Goal: Information Seeking & Learning: Learn about a topic

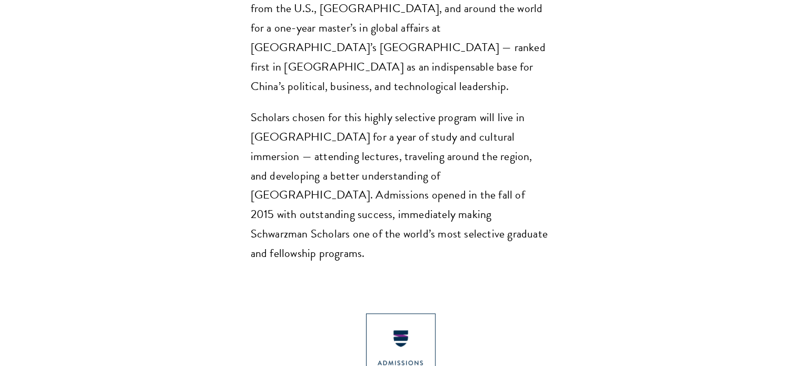
scroll to position [1000, 0]
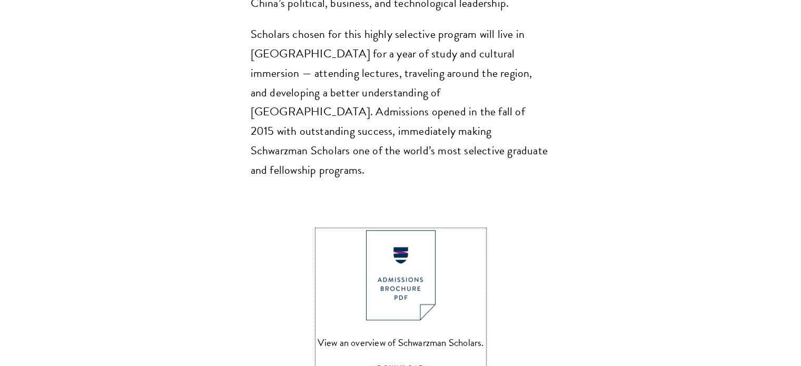
click at [410, 230] on img at bounding box center [401, 275] width 70 height 90
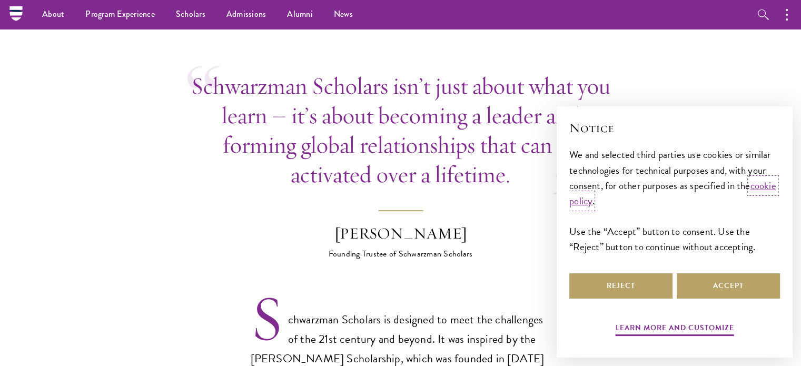
scroll to position [474, 0]
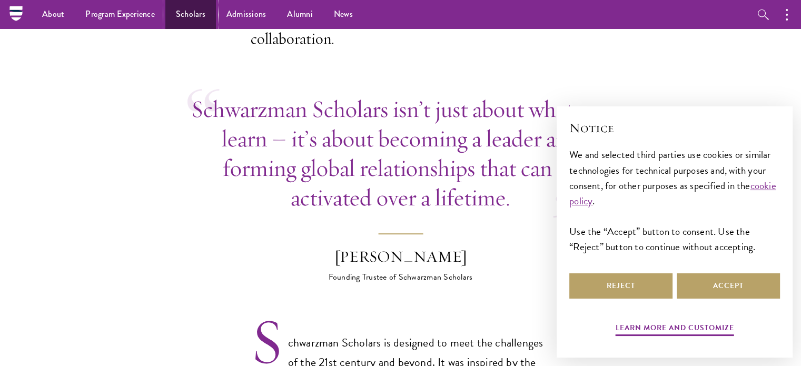
click at [199, 12] on link "Scholars" at bounding box center [190, 14] width 51 height 29
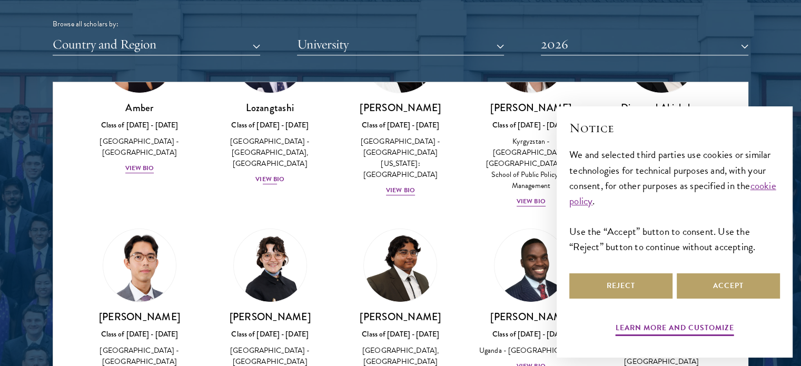
scroll to position [53, 0]
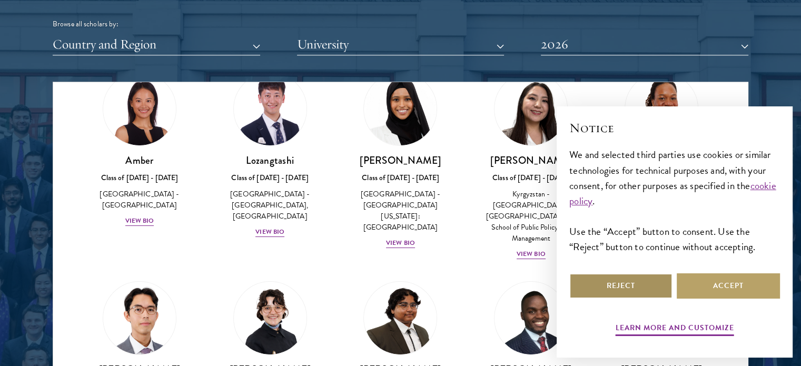
click at [641, 284] on button "Reject" at bounding box center [620, 285] width 103 height 25
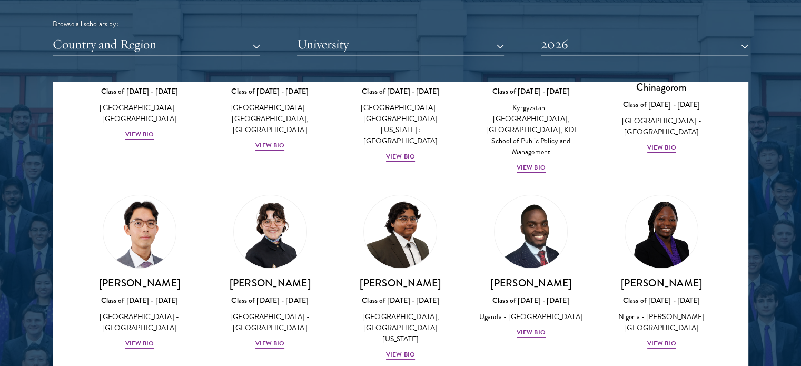
scroll to position [263, 0]
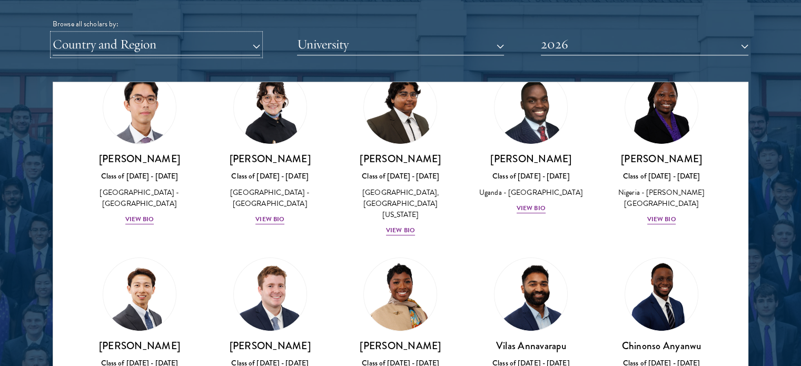
click at [164, 44] on button "Country and Region" at bounding box center [156, 45] width 207 height 22
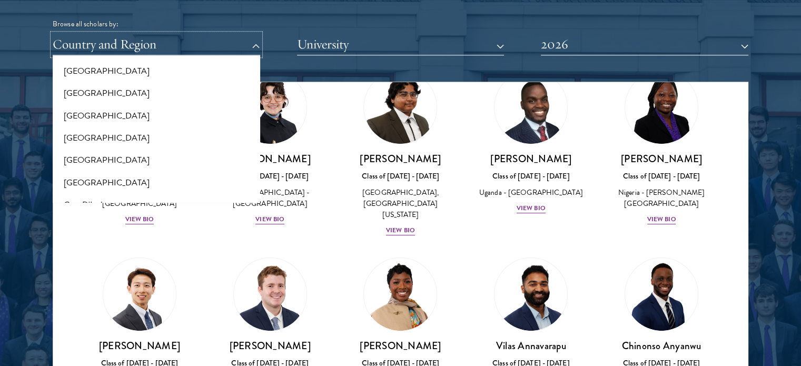
scroll to position [369, 0]
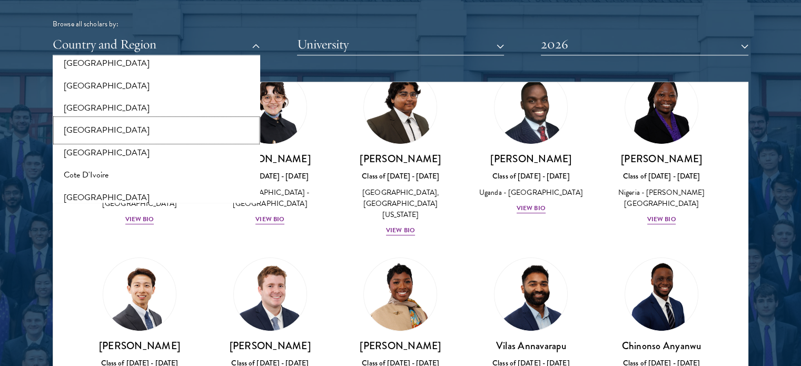
drag, startPoint x: 128, startPoint y: 126, endPoint x: 134, endPoint y: 122, distance: 6.7
click at [128, 126] on button "[GEOGRAPHIC_DATA]" at bounding box center [156, 130] width 201 height 22
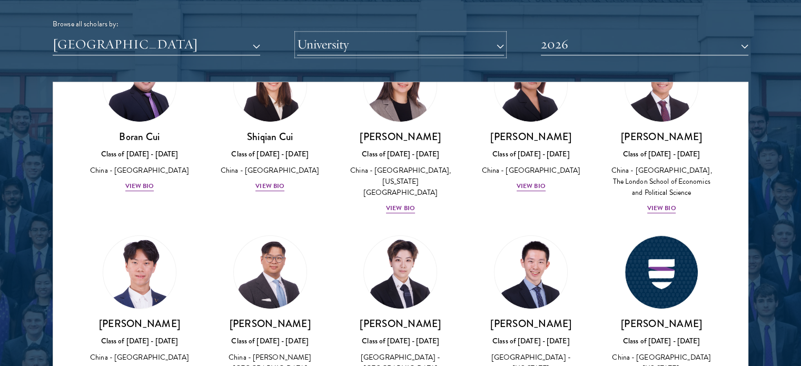
click at [369, 39] on button "University" at bounding box center [400, 45] width 207 height 22
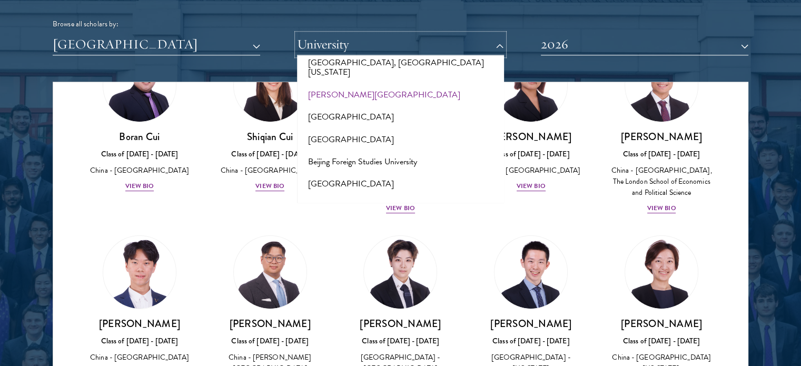
scroll to position [527, 0]
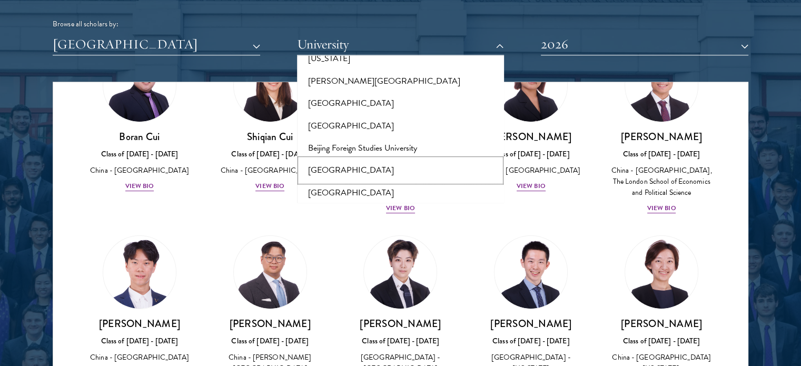
click at [380, 159] on button "Beijing Institute of Technology" at bounding box center [400, 170] width 201 height 22
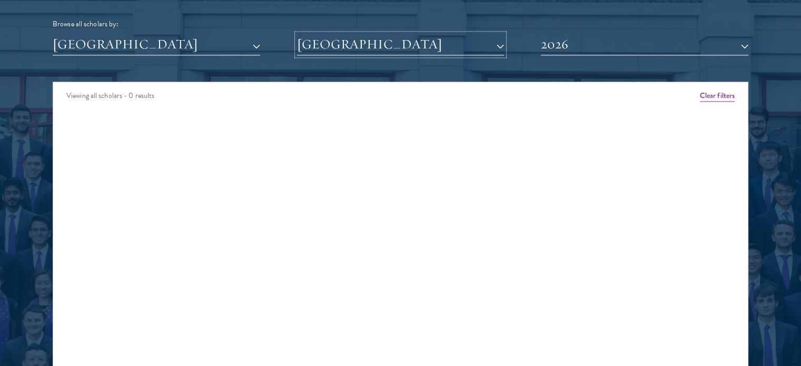
click at [419, 43] on button "Beijing Institute of Technology" at bounding box center [400, 45] width 207 height 22
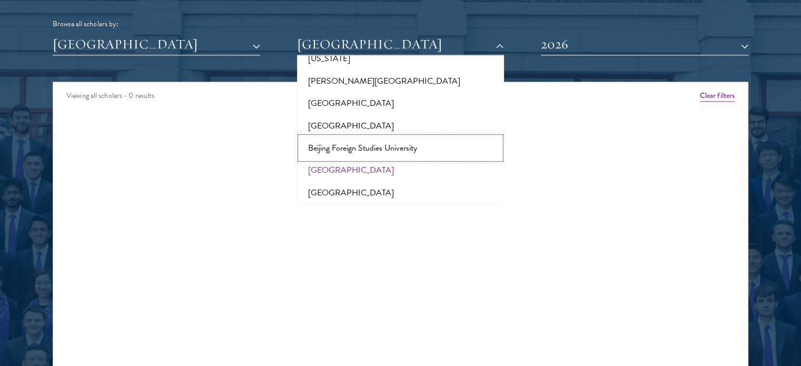
click at [379, 137] on button "Beijing Foreign Studies University" at bounding box center [400, 148] width 201 height 22
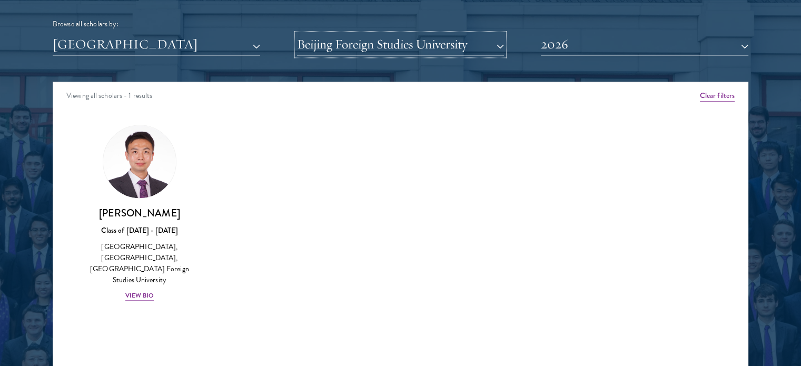
click at [479, 44] on button "Beijing Foreign Studies University" at bounding box center [400, 45] width 207 height 22
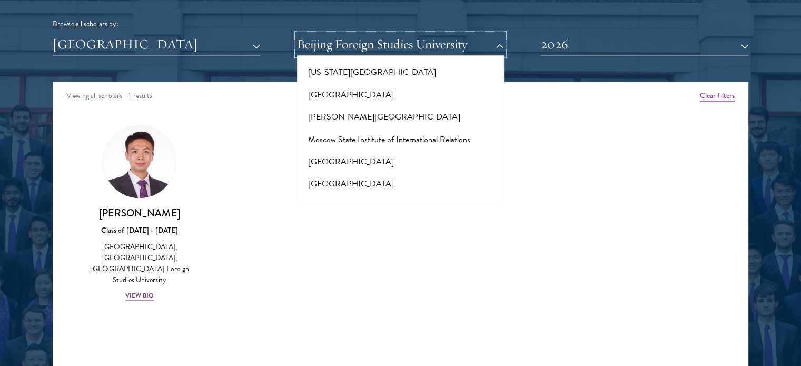
scroll to position [4107, 0]
click at [343, 241] on button "Nanjing University" at bounding box center [400, 252] width 201 height 22
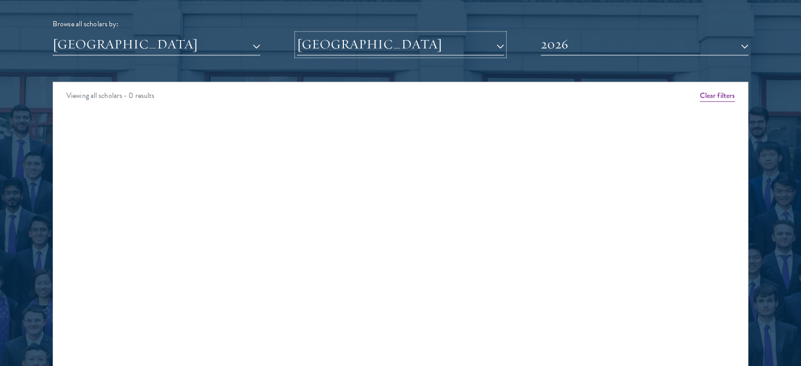
click at [379, 44] on button "Nanjing University" at bounding box center [400, 45] width 207 height 22
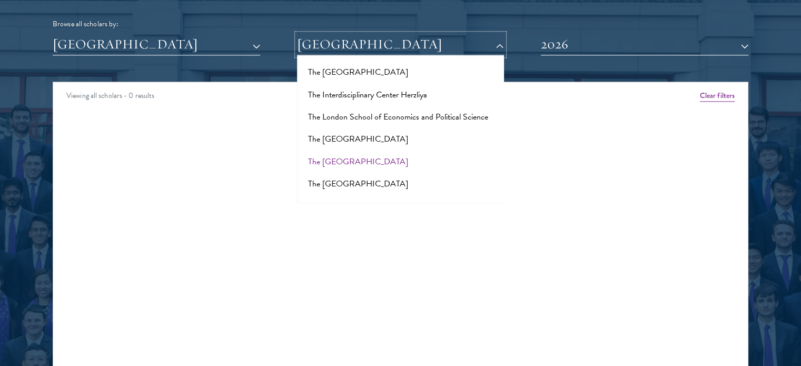
scroll to position [6628, 0]
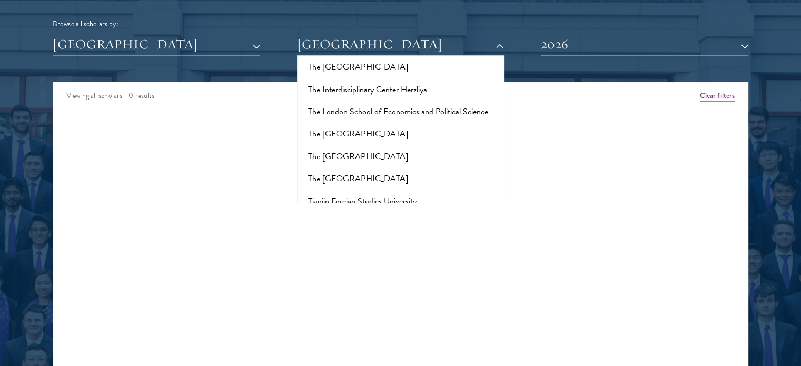
click at [332, 345] on button "Tsinghua University" at bounding box center [400, 356] width 201 height 22
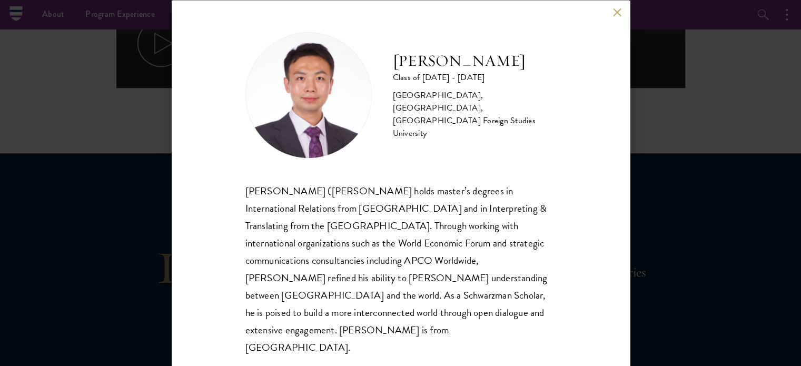
scroll to position [737, 0]
click at [621, 17] on button at bounding box center [617, 12] width 9 height 9
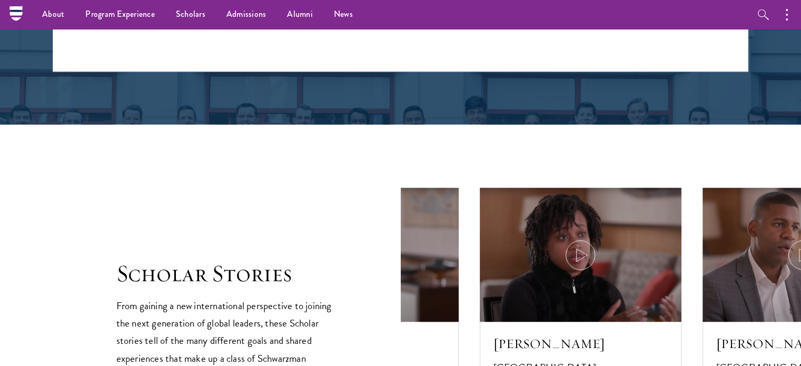
scroll to position [1579, 0]
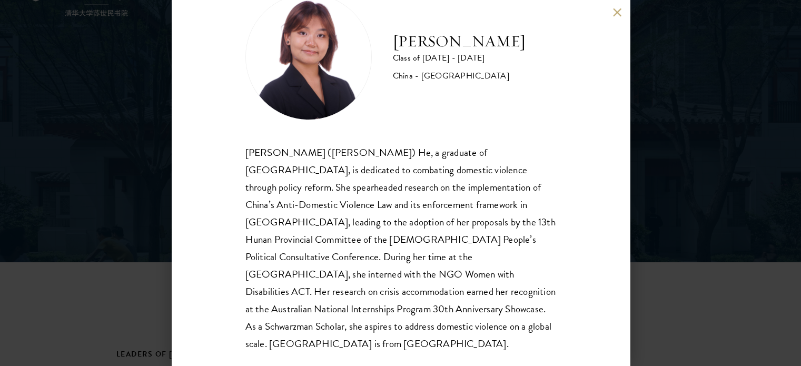
scroll to position [263, 0]
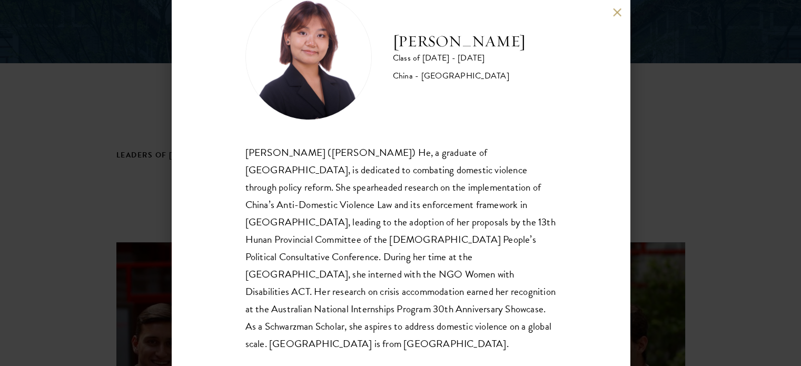
click at [617, 15] on button at bounding box center [617, 12] width 9 height 9
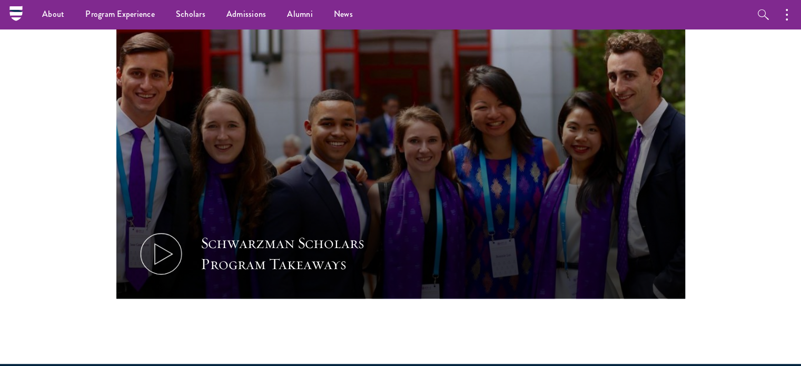
scroll to position [211, 0]
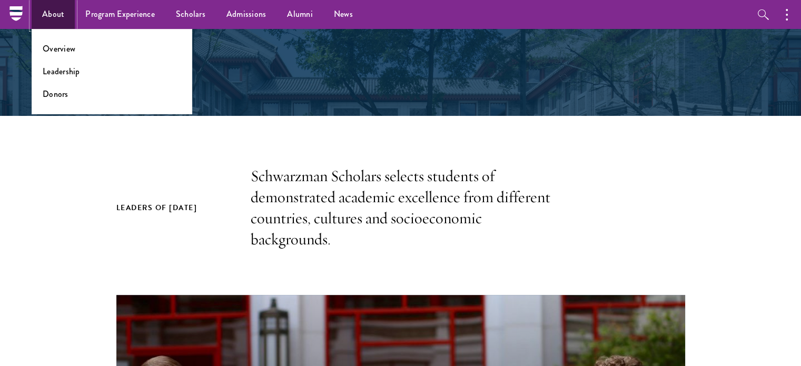
click at [65, 8] on link "About" at bounding box center [53, 14] width 43 height 29
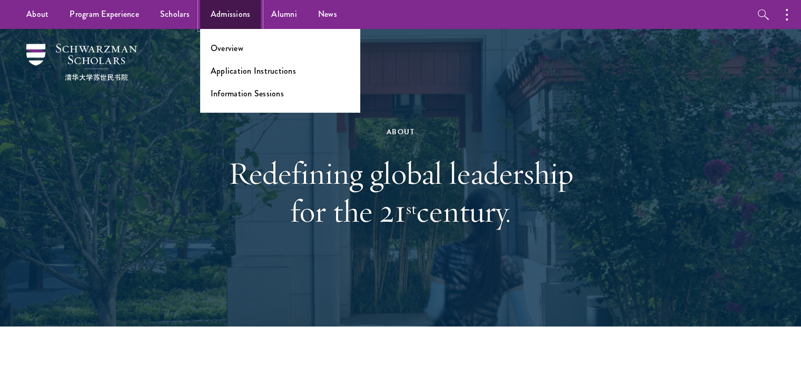
click at [230, 17] on link "Admissions" at bounding box center [230, 14] width 61 height 29
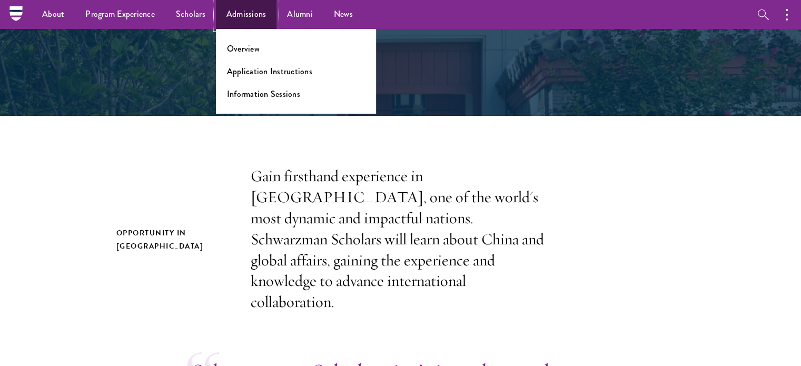
scroll to position [211, 0]
click at [247, 12] on link "Admissions" at bounding box center [246, 14] width 61 height 29
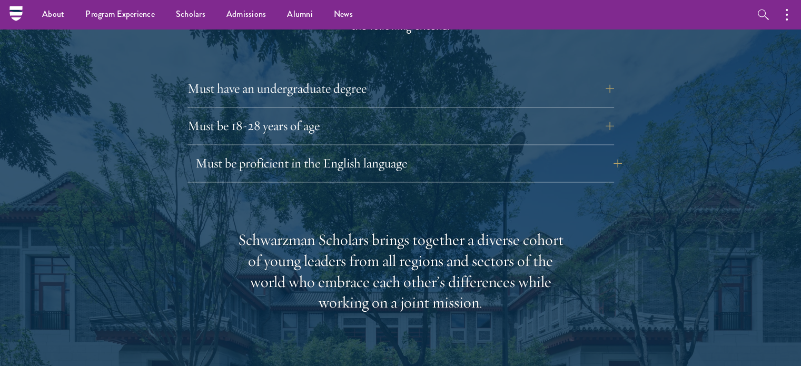
scroll to position [1474, 0]
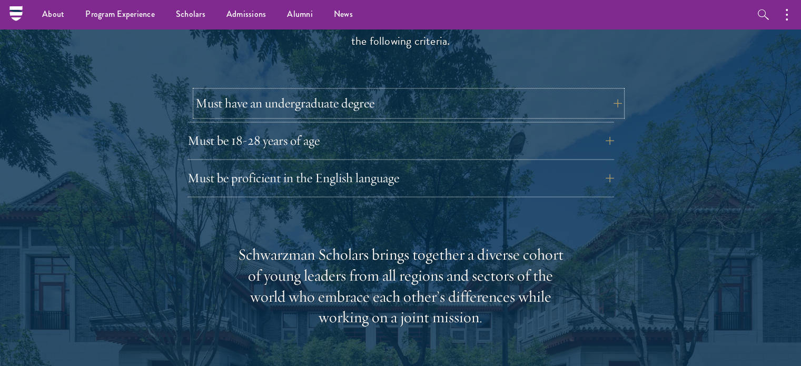
click at [324, 91] on button "Must have an undergraduate degree" at bounding box center [408, 103] width 427 height 25
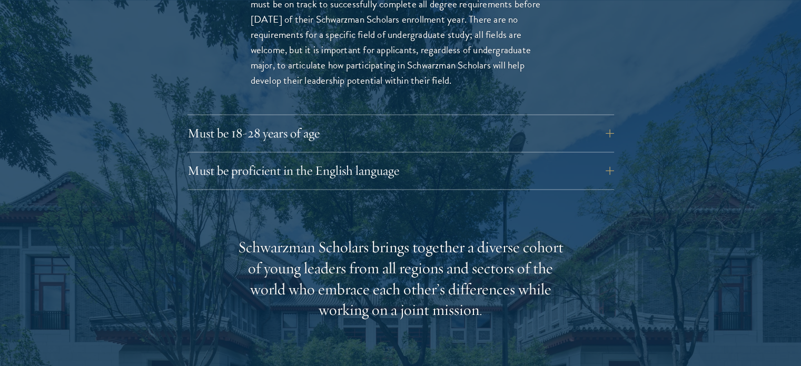
scroll to position [1632, 0]
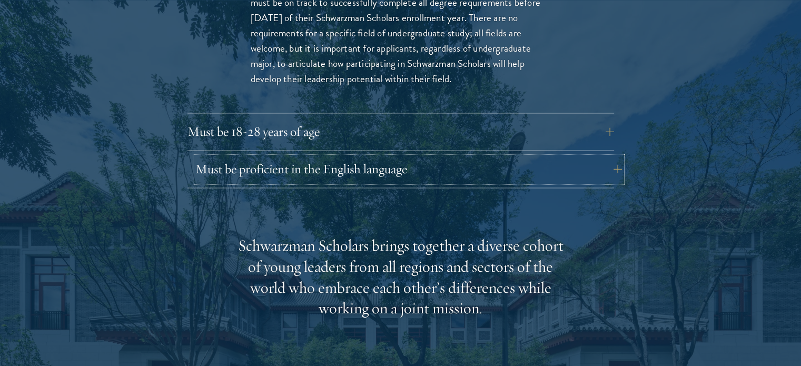
click at [306, 156] on button "Must be proficient in the English language" at bounding box center [408, 168] width 427 height 25
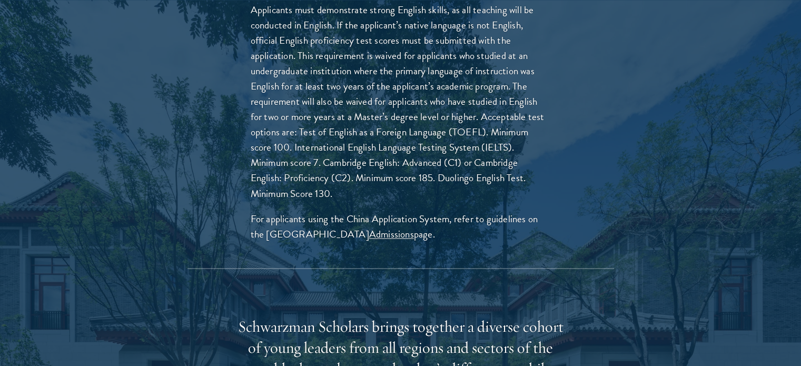
scroll to position [1685, 0]
click at [369, 226] on link "Admissions" at bounding box center [391, 233] width 45 height 15
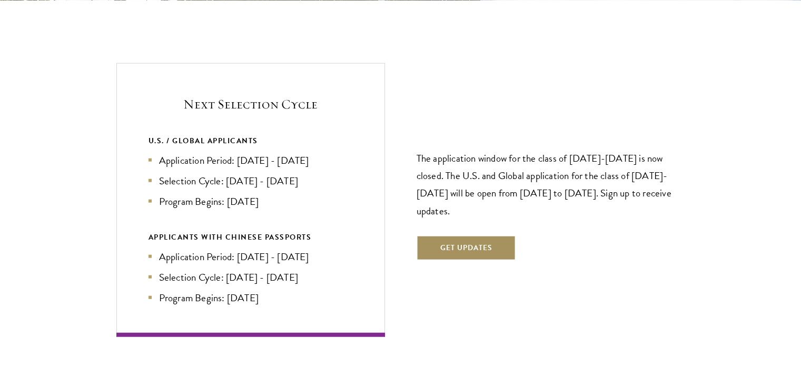
scroll to position [2527, 0]
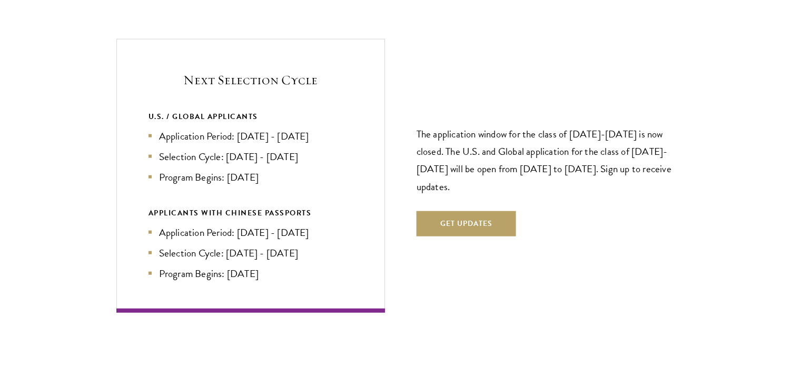
drag, startPoint x: 255, startPoint y: 115, endPoint x: 337, endPoint y: 117, distance: 82.2
click at [337, 128] on li "Application Period: [DATE] - [DATE]" at bounding box center [250, 135] width 204 height 15
click at [311, 149] on li "Selection Cycle: [DATE] - [DATE]" at bounding box center [250, 156] width 204 height 15
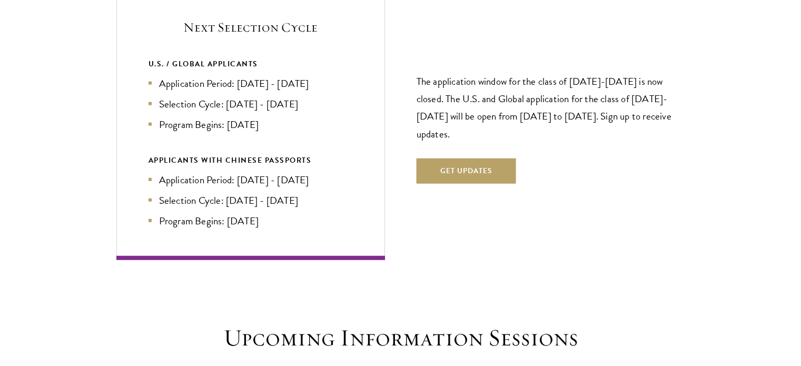
drag, startPoint x: 330, startPoint y: 160, endPoint x: 215, endPoint y: 154, distance: 114.9
click at [215, 172] on li "Application Period: [DATE] - [DATE]" at bounding box center [250, 179] width 204 height 15
click at [282, 172] on li "Application Period: [DATE] - [DATE]" at bounding box center [250, 179] width 204 height 15
click at [253, 154] on div "APPLICANTS WITH CHINESE PASSPORTS Application Period: [DATE] - [DATE] Selection…" at bounding box center [250, 191] width 204 height 75
drag, startPoint x: 232, startPoint y: 199, endPoint x: 246, endPoint y: 199, distance: 14.8
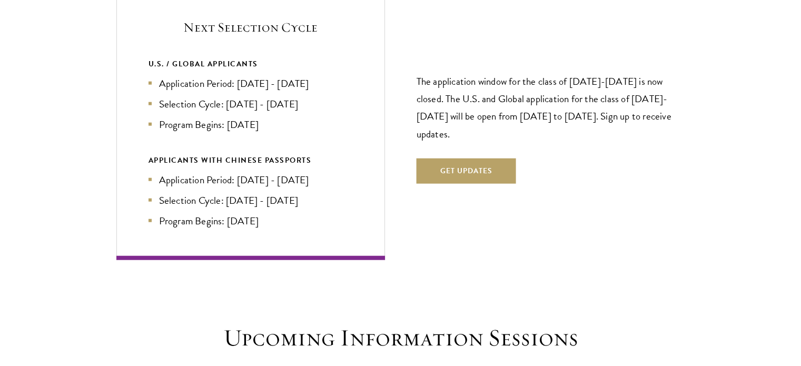
click at [238, 213] on li "Program Begins: [DATE]" at bounding box center [250, 220] width 204 height 15
click at [272, 213] on li "Program Begins: [DATE]" at bounding box center [250, 220] width 204 height 15
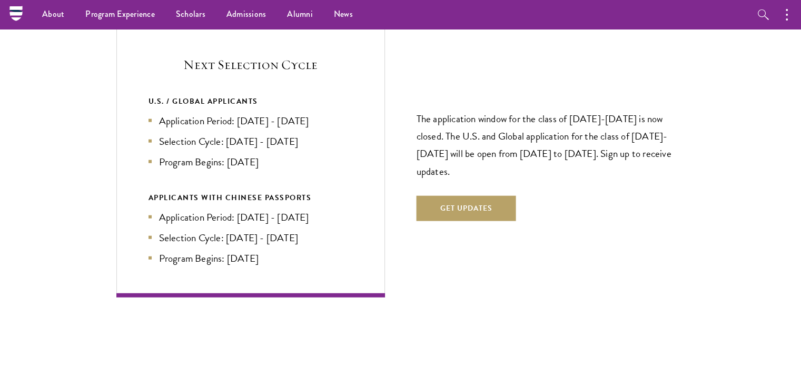
scroll to position [2527, 0]
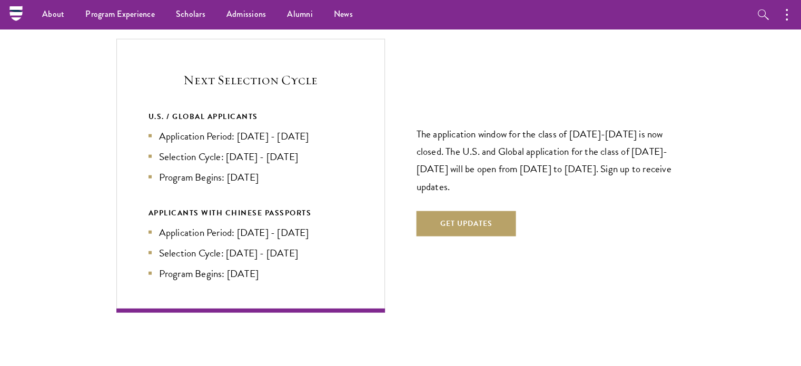
drag, startPoint x: 280, startPoint y: 155, endPoint x: 305, endPoint y: 155, distance: 25.8
click at [305, 170] on li "Program Begins: [DATE]" at bounding box center [250, 177] width 204 height 15
click at [221, 170] on li "Program Begins: [DATE]" at bounding box center [250, 177] width 204 height 15
drag, startPoint x: 232, startPoint y: 155, endPoint x: 282, endPoint y: 158, distance: 50.1
click at [282, 170] on li "Program Begins: [DATE]" at bounding box center [250, 177] width 204 height 15
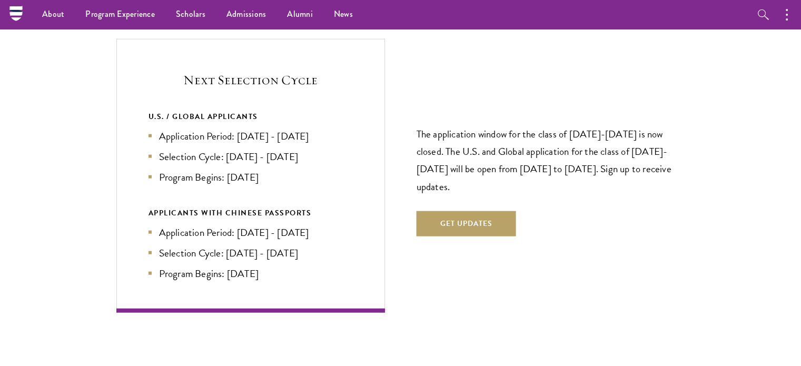
click at [274, 170] on li "Program Begins: [DATE]" at bounding box center [250, 177] width 204 height 15
click at [239, 170] on li "Program Begins: [DATE]" at bounding box center [250, 177] width 204 height 15
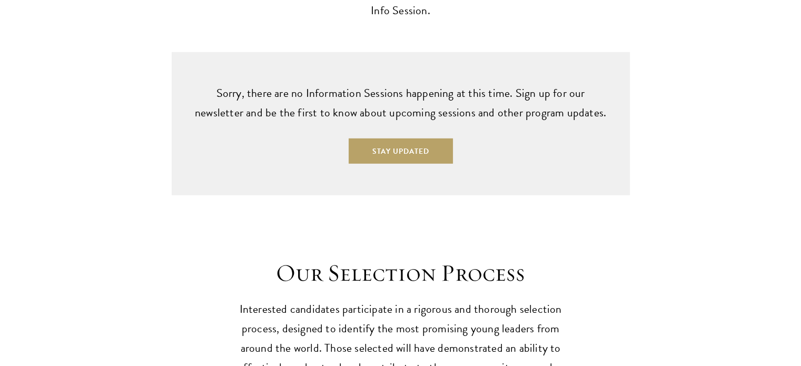
scroll to position [3370, 0]
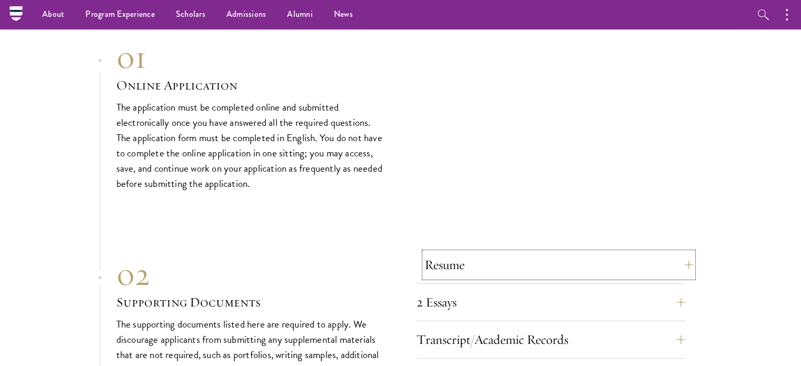
click at [673, 252] on button "Resume" at bounding box center [558, 264] width 269 height 25
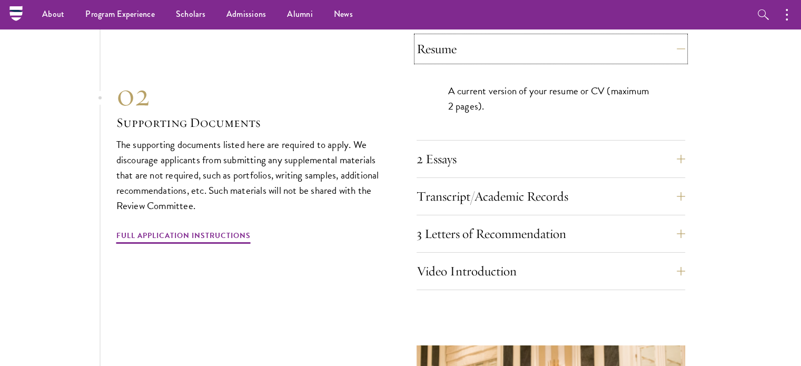
scroll to position [3336, 0]
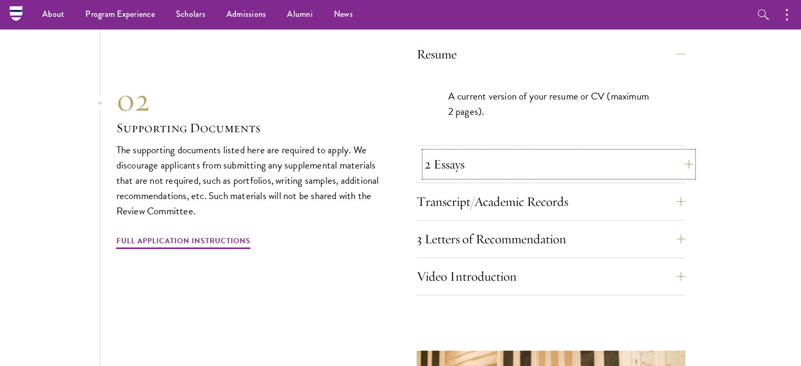
click at [500, 152] on button "2 Essays" at bounding box center [558, 164] width 269 height 25
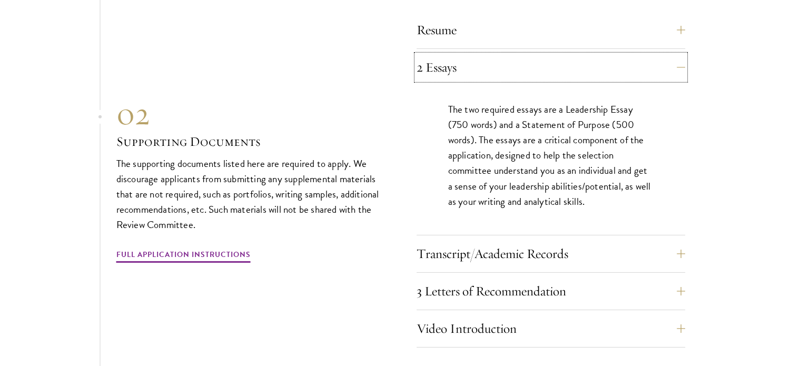
scroll to position [3389, 0]
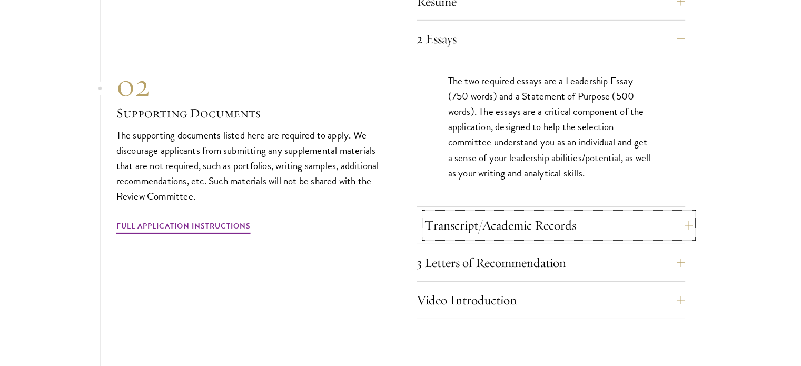
click at [510, 213] on button "Transcript/Academic Records" at bounding box center [558, 225] width 269 height 25
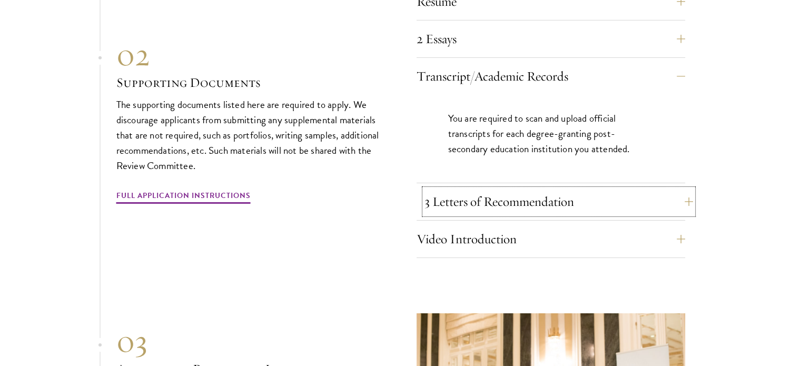
click at [509, 189] on button "3 Letters of Recommendation" at bounding box center [558, 201] width 269 height 25
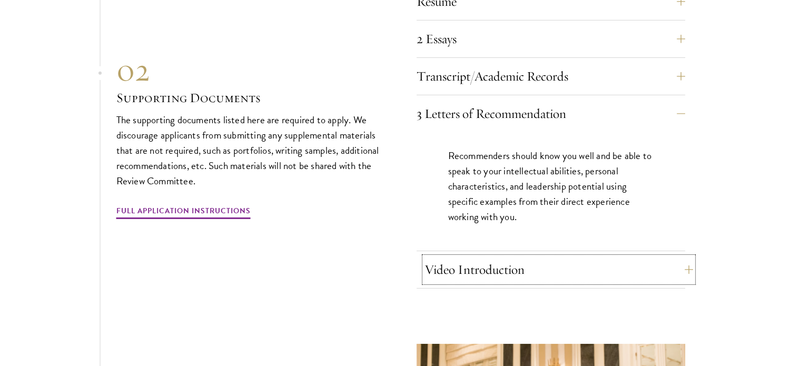
click at [529, 257] on button "Video Introduction" at bounding box center [558, 269] width 269 height 25
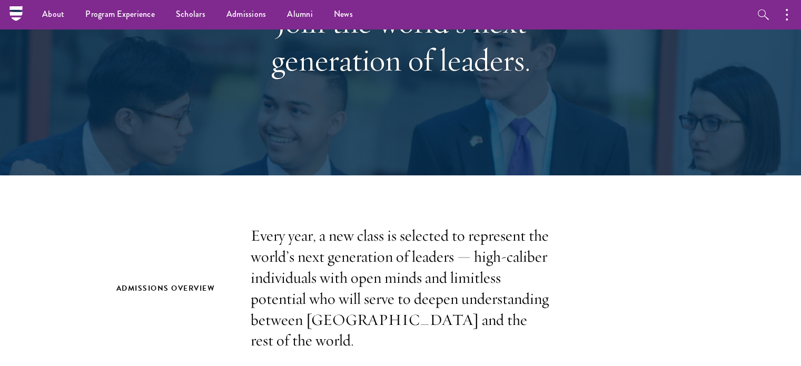
scroll to position [0, 0]
